Goal: Information Seeking & Learning: Learn about a topic

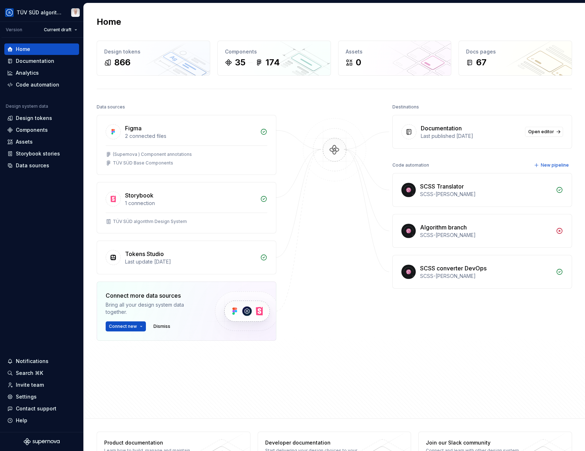
click at [34, 64] on div "Documentation" at bounding box center [35, 60] width 38 height 7
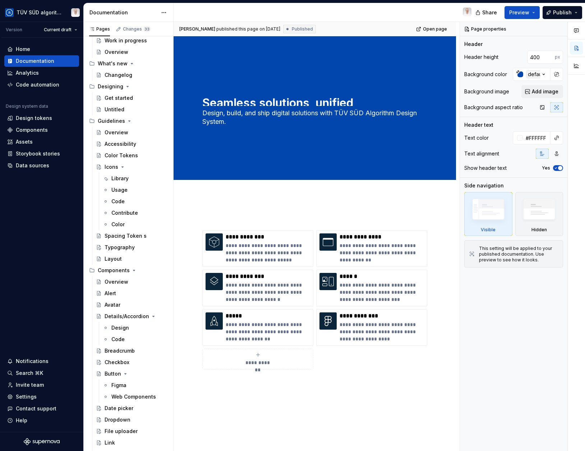
scroll to position [180, 0]
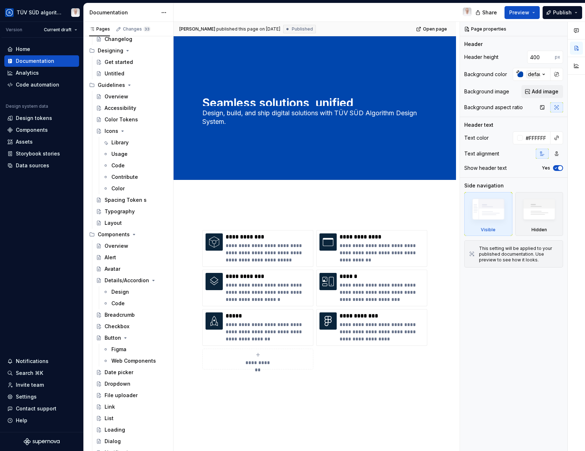
click at [119, 348] on div "Figma" at bounding box center [118, 349] width 15 height 7
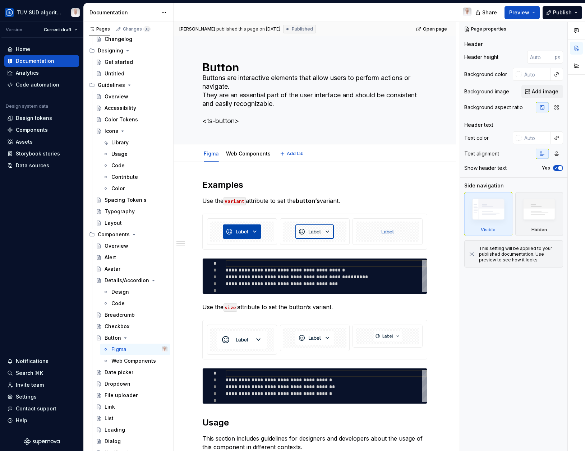
click at [244, 152] on link "Web Components" at bounding box center [248, 154] width 45 height 6
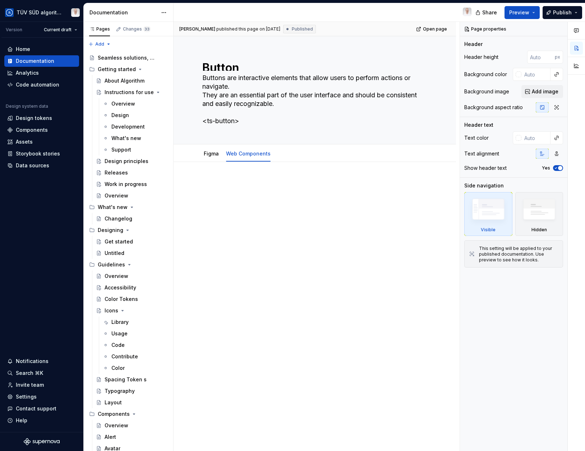
click at [42, 318] on div "Home Documentation Analytics Code automation Design system data Design tokens C…" at bounding box center [41, 235] width 83 height 394
type textarea "*"
